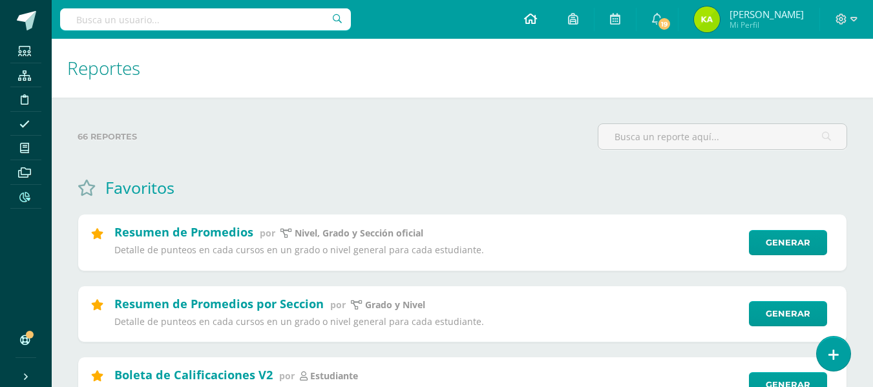
click at [532, 21] on icon at bounding box center [530, 19] width 13 height 12
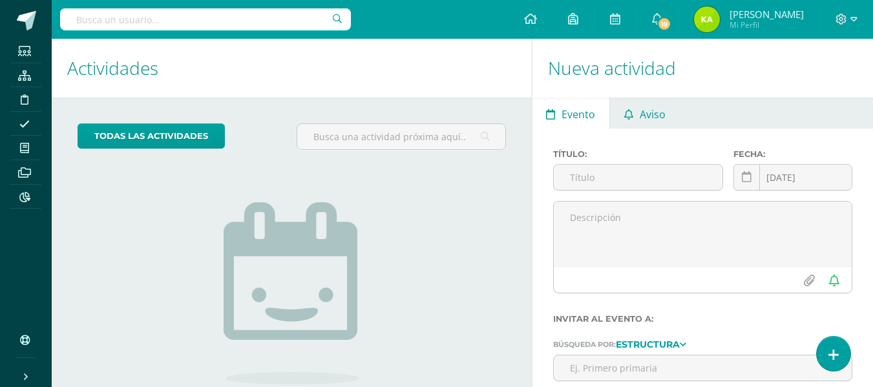
click at [653, 110] on span "Aviso" at bounding box center [653, 114] width 26 height 31
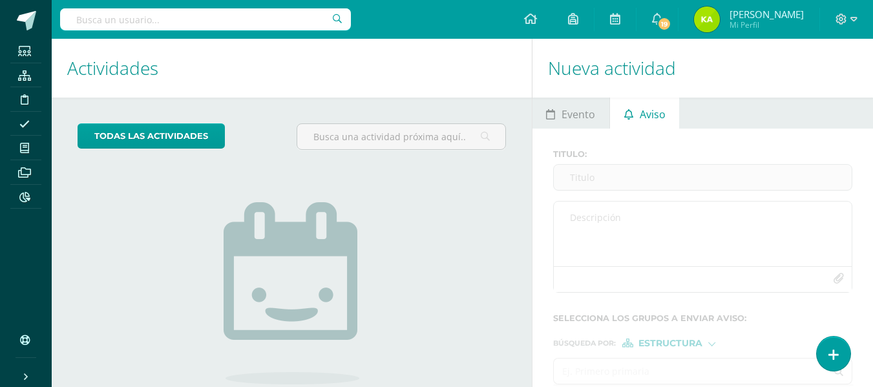
scroll to position [110, 0]
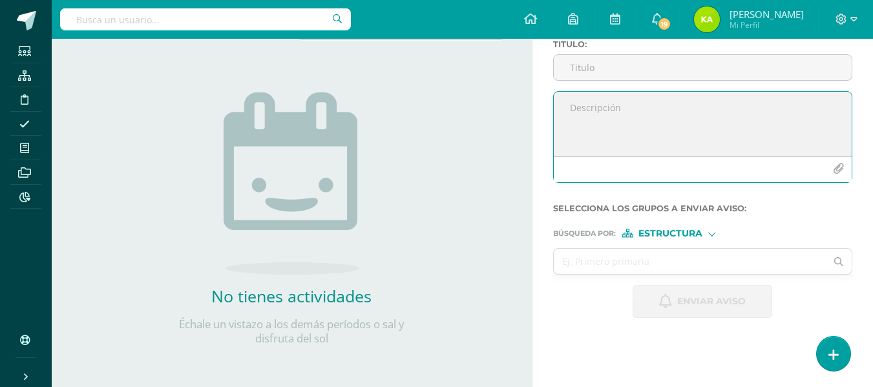
click at [576, 127] on textarea at bounding box center [703, 124] width 298 height 65
paste textarea "Estimados padres de familia El motivo del presente aviso es para informarles, q…"
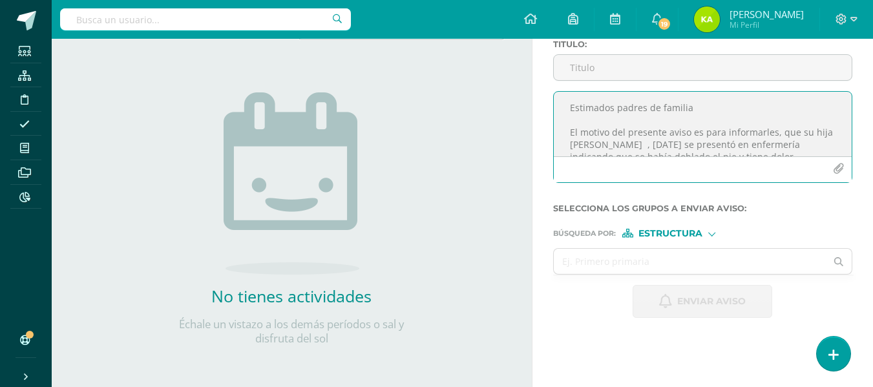
scroll to position [68, 0]
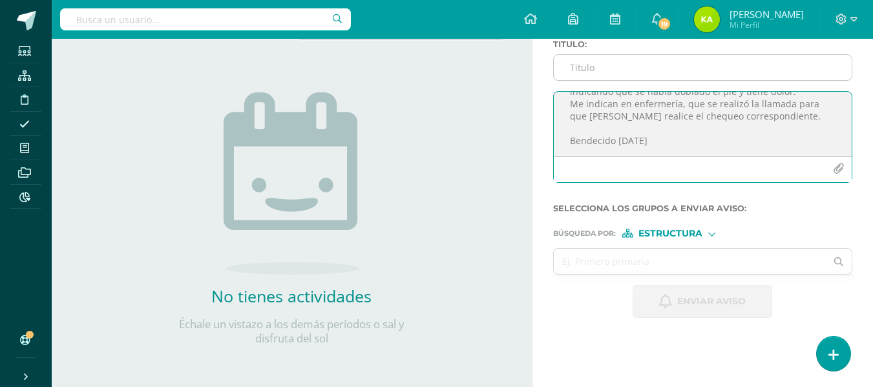
type textarea "Estimados padres de familia El motivo del presente aviso es para informarles, q…"
click at [573, 70] on input "Titulo :" at bounding box center [703, 67] width 298 height 25
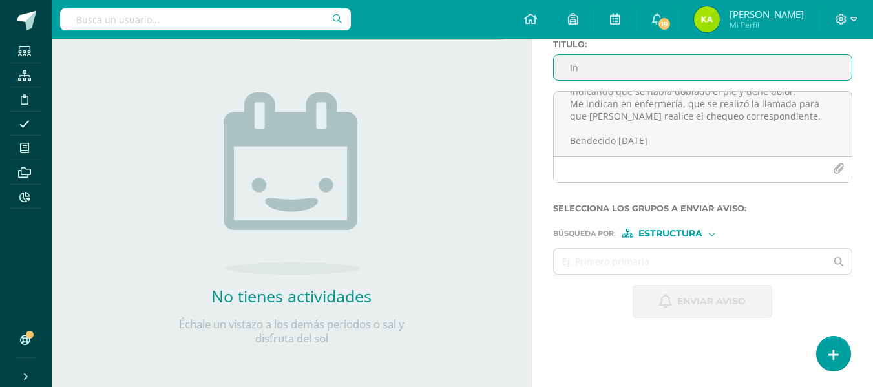
type input "I"
type input "Aviso Enfermería"
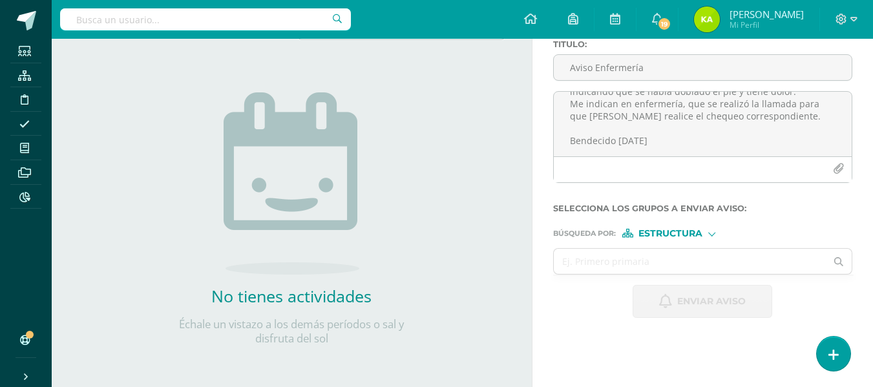
click at [666, 230] on span "Estructura" at bounding box center [670, 233] width 64 height 7
click at [667, 259] on span "Persona" at bounding box center [674, 266] width 104 height 17
click at [660, 262] on input "text" at bounding box center [690, 261] width 273 height 25
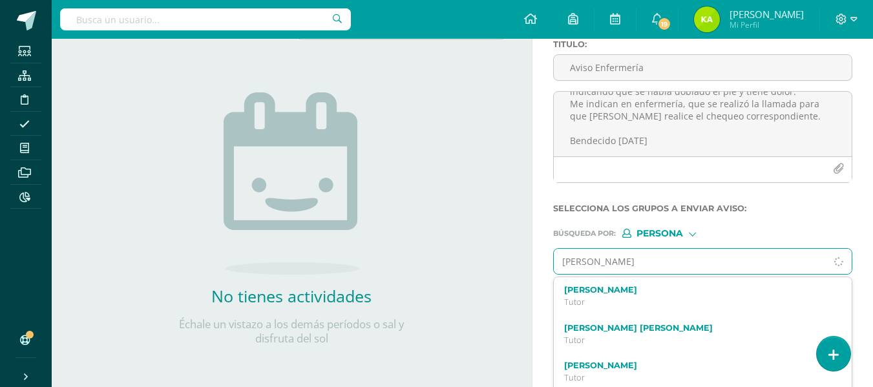
type input "[PERSON_NAME]"
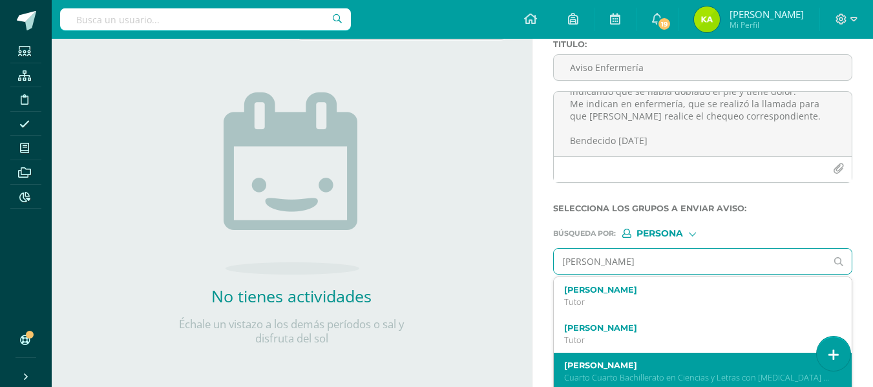
click at [660, 375] on p "Cuarto Cuarto Bachillerato en Ciencias y Letras con [MEDICAL_DATA] en Computaci…" at bounding box center [697, 377] width 266 height 11
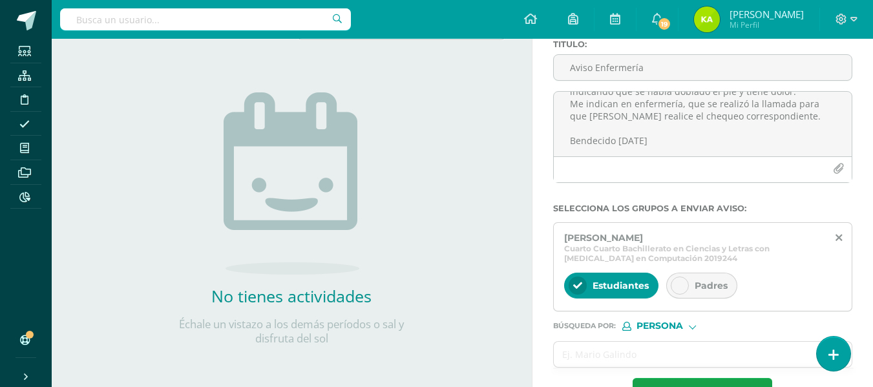
click at [686, 284] on div at bounding box center [680, 286] width 18 height 18
click at [636, 291] on span "Estudiantes" at bounding box center [621, 286] width 56 height 12
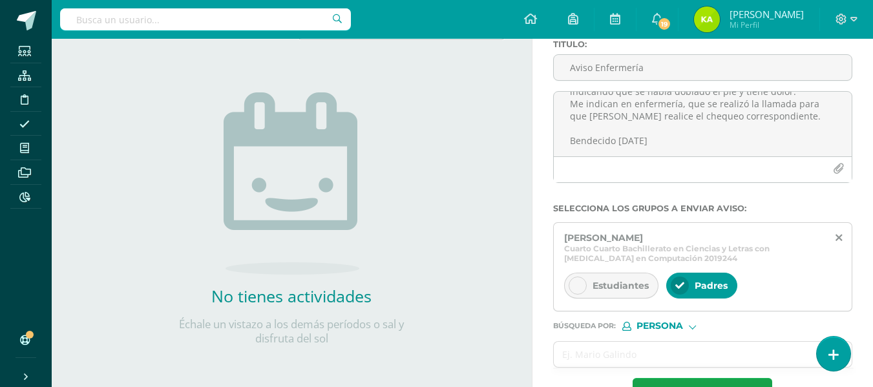
scroll to position [154, 0]
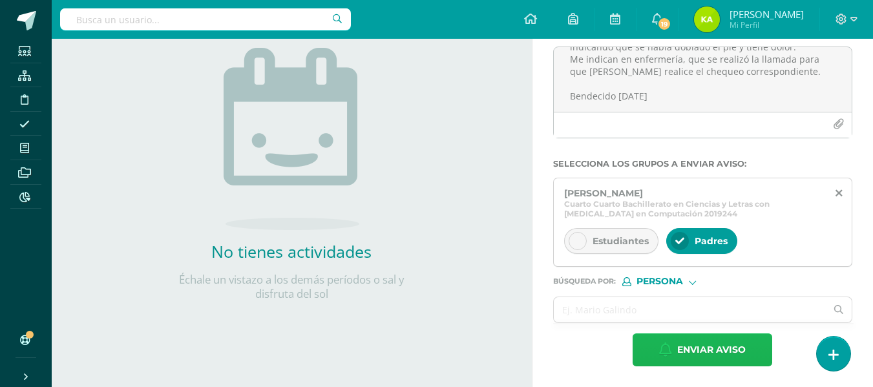
click at [711, 348] on span "Enviar aviso" at bounding box center [711, 350] width 68 height 32
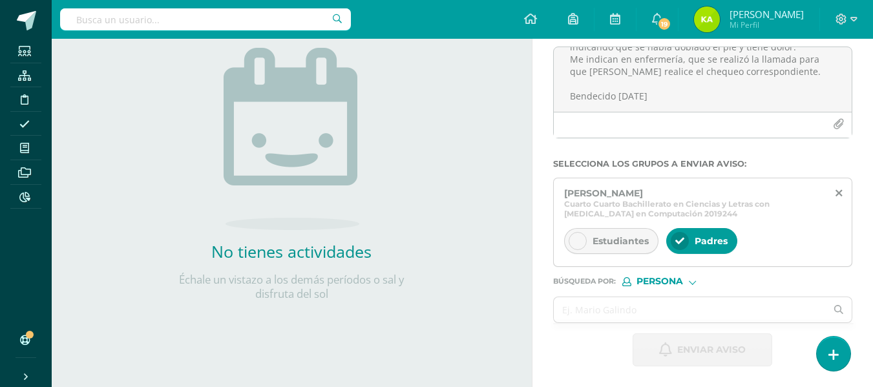
scroll to position [110, 0]
